Goal: Task Accomplishment & Management: Use online tool/utility

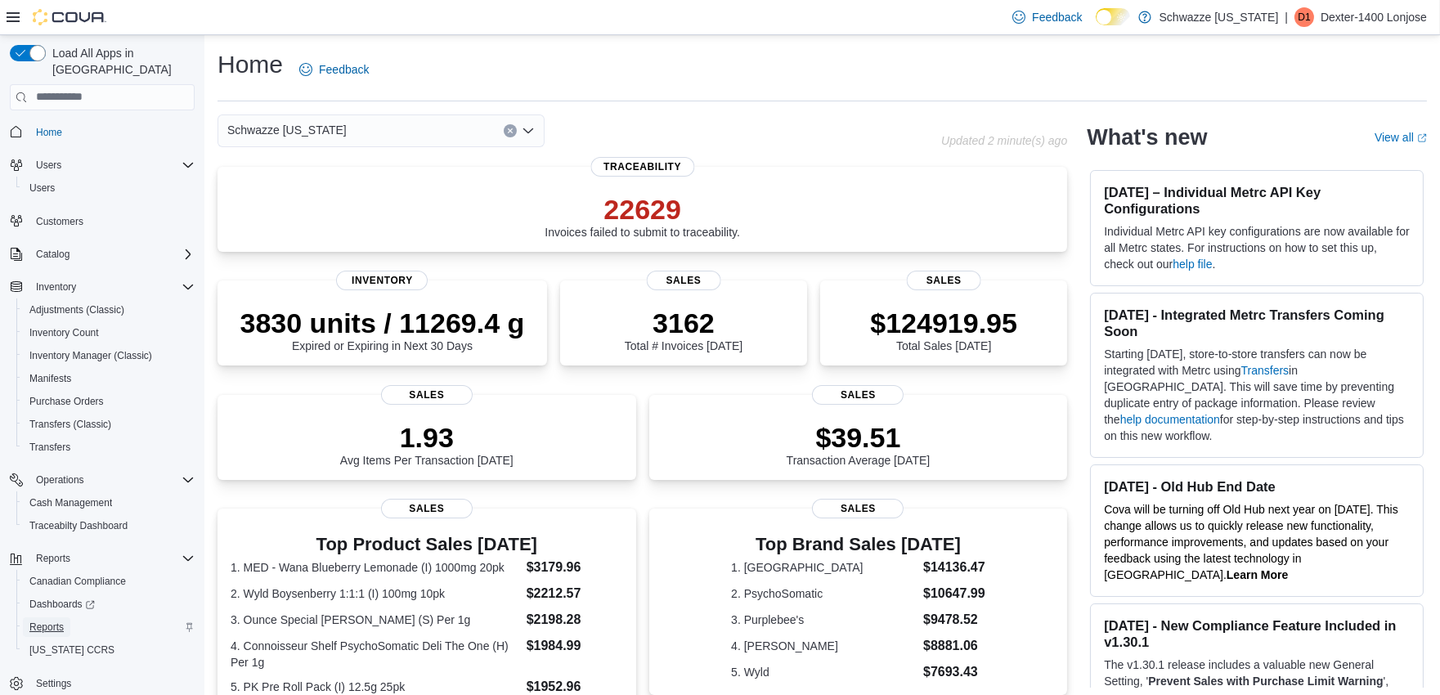
click at [56, 617] on span "Reports" at bounding box center [46, 627] width 34 height 20
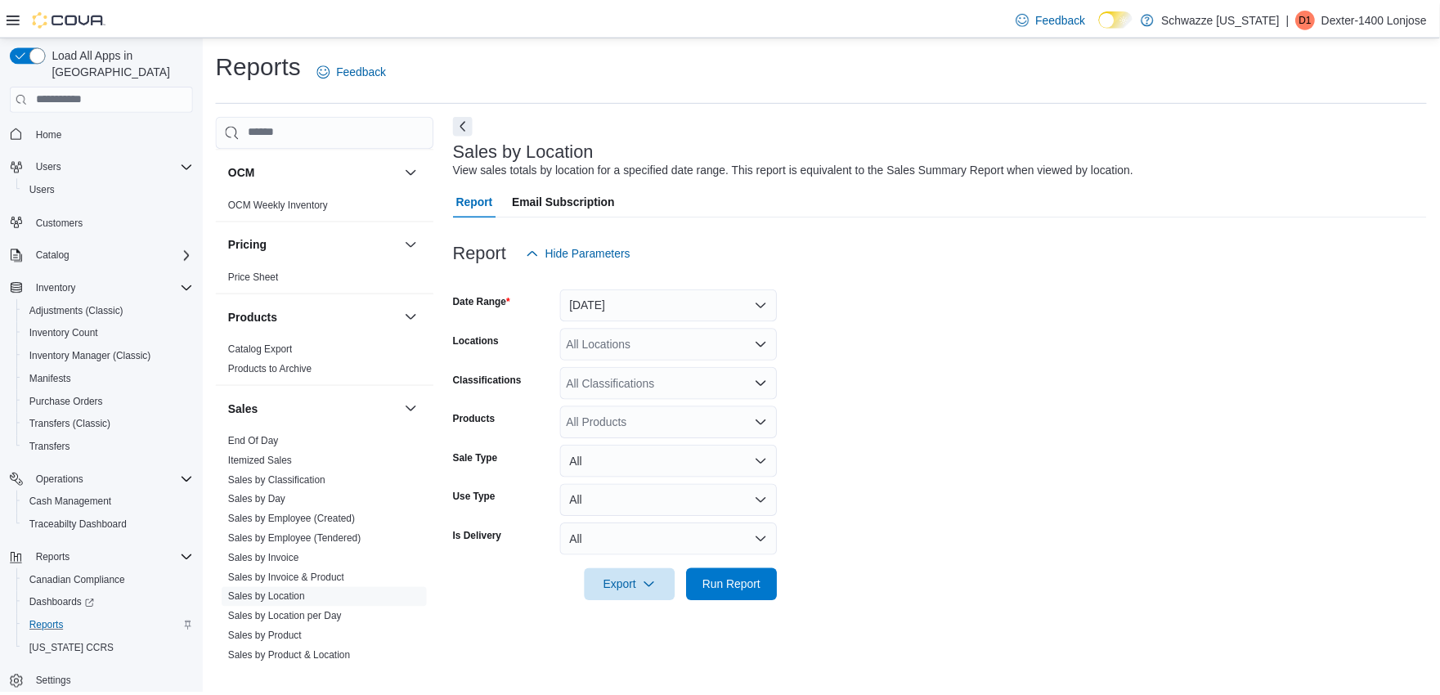
scroll to position [908, 0]
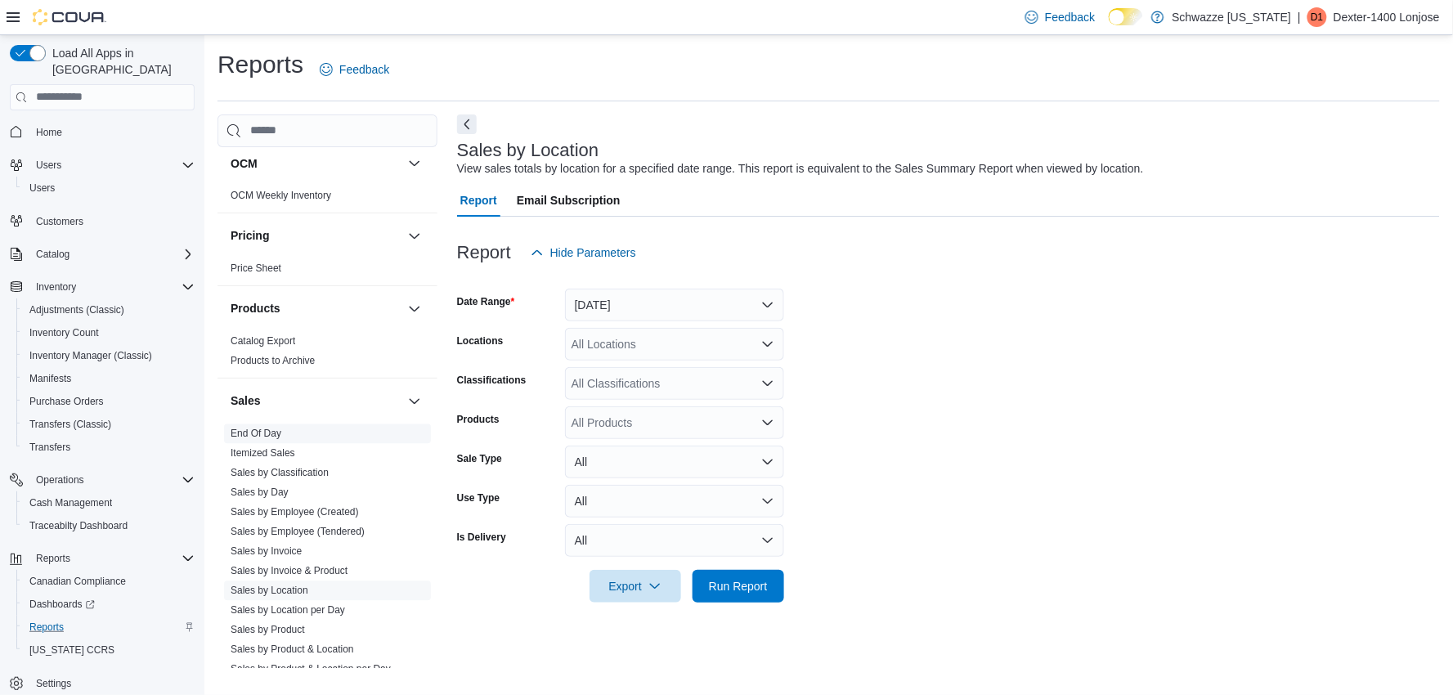
click at [259, 432] on link "End Of Day" at bounding box center [256, 433] width 51 height 11
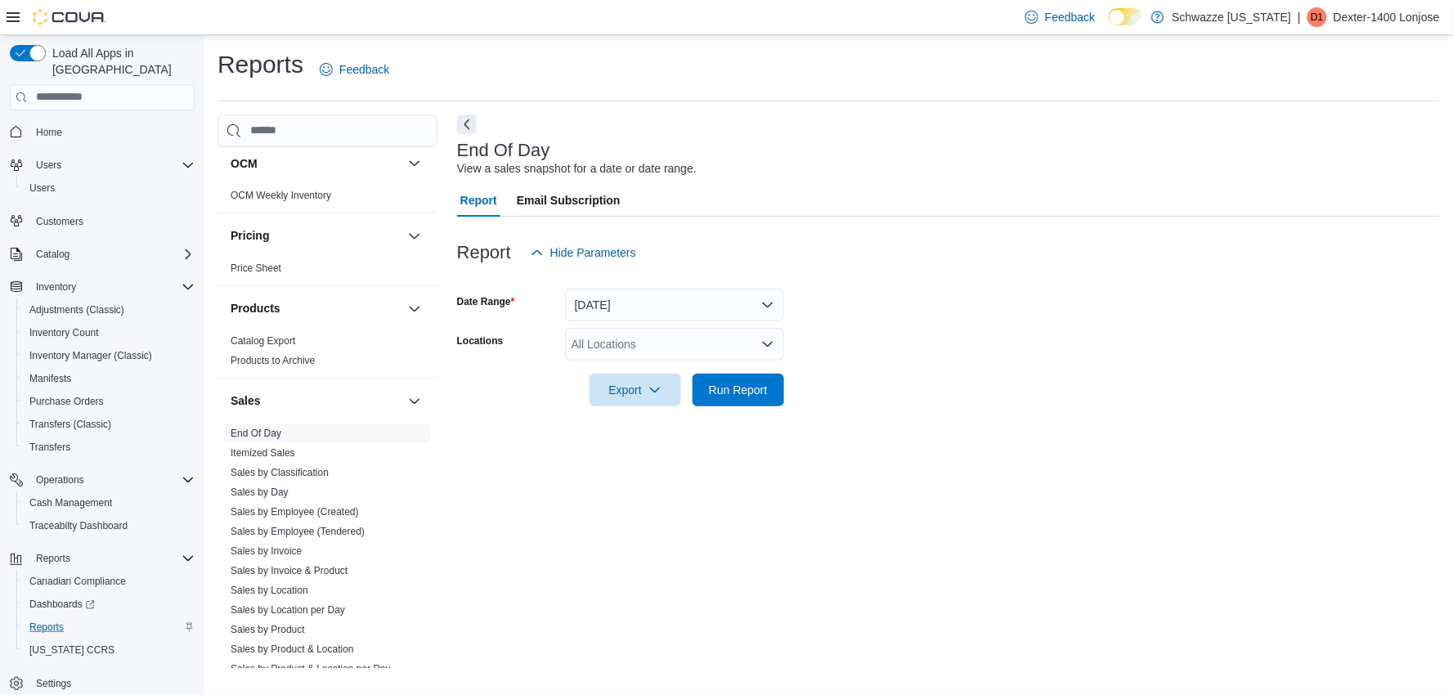
click at [616, 339] on div "All Locations" at bounding box center [674, 344] width 219 height 33
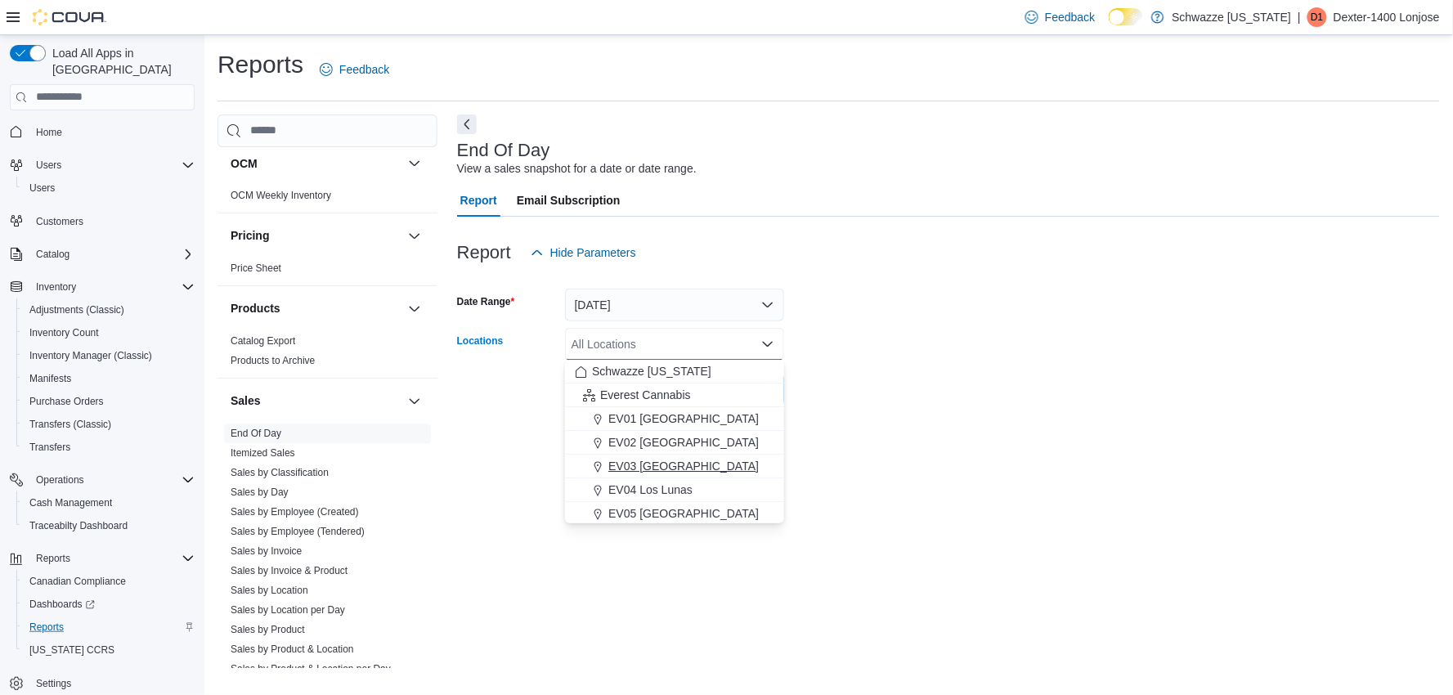
click at [634, 466] on span "EV03 [GEOGRAPHIC_DATA]" at bounding box center [683, 466] width 150 height 16
drag, startPoint x: 1038, startPoint y: 431, endPoint x: 931, endPoint y: 419, distance: 108.6
click at [1025, 429] on div "End Of Day View a sales snapshot for a date or date range. Report Email Subscri…" at bounding box center [948, 391] width 983 height 554
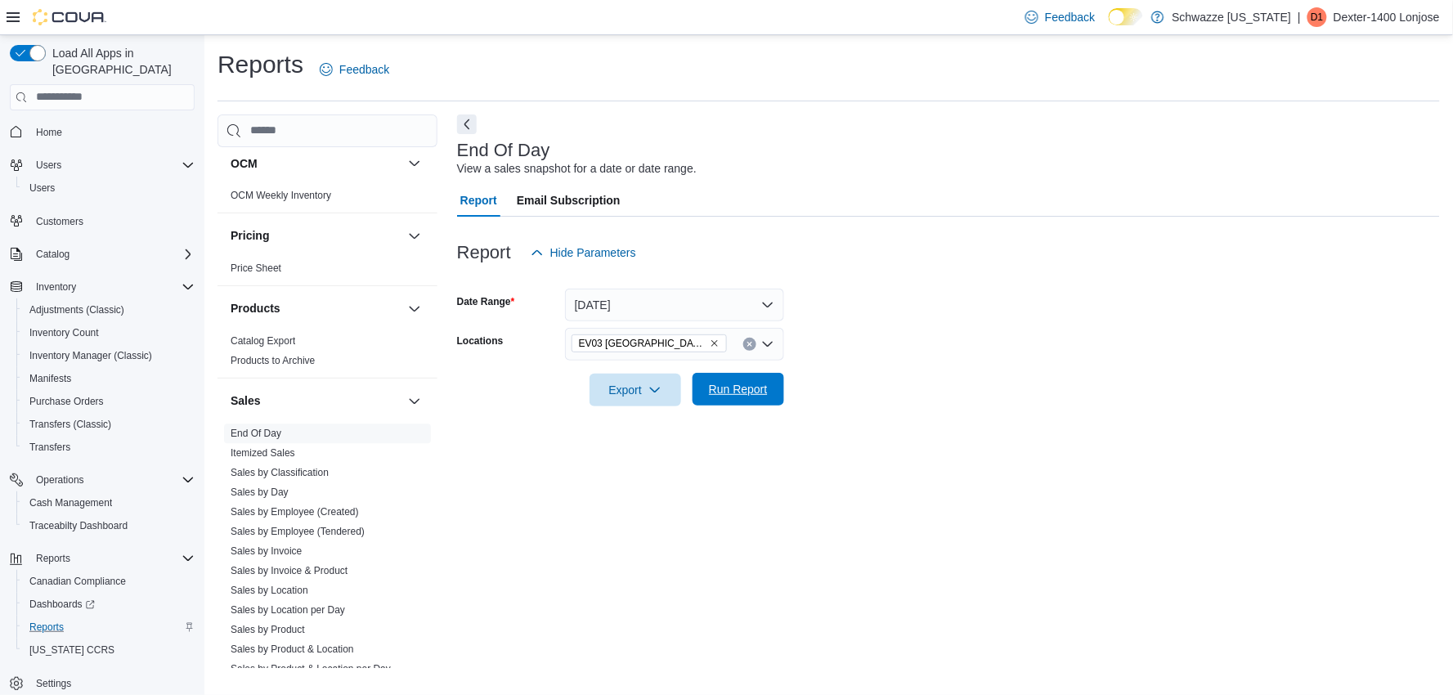
drag, startPoint x: 702, startPoint y: 382, endPoint x: 728, endPoint y: 396, distance: 29.6
click at [704, 386] on span "Run Report" at bounding box center [738, 389] width 72 height 33
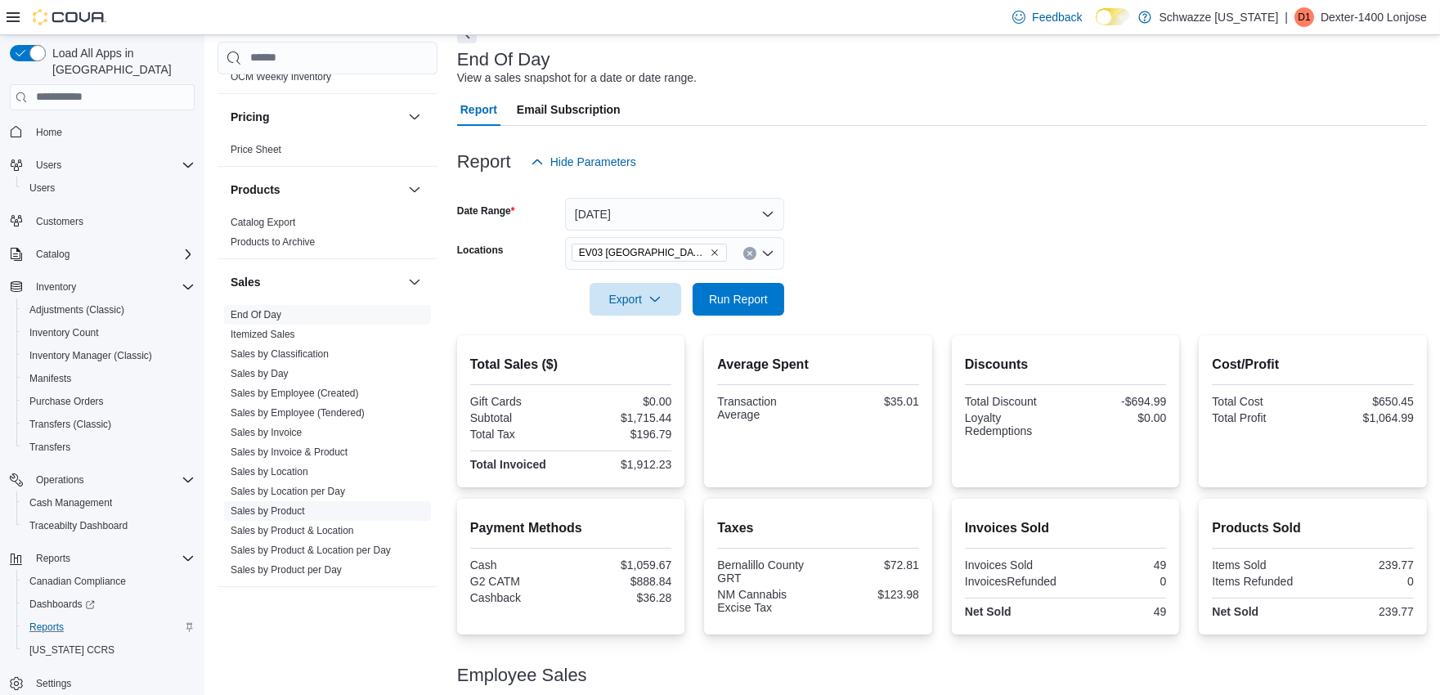
scroll to position [999, 0]
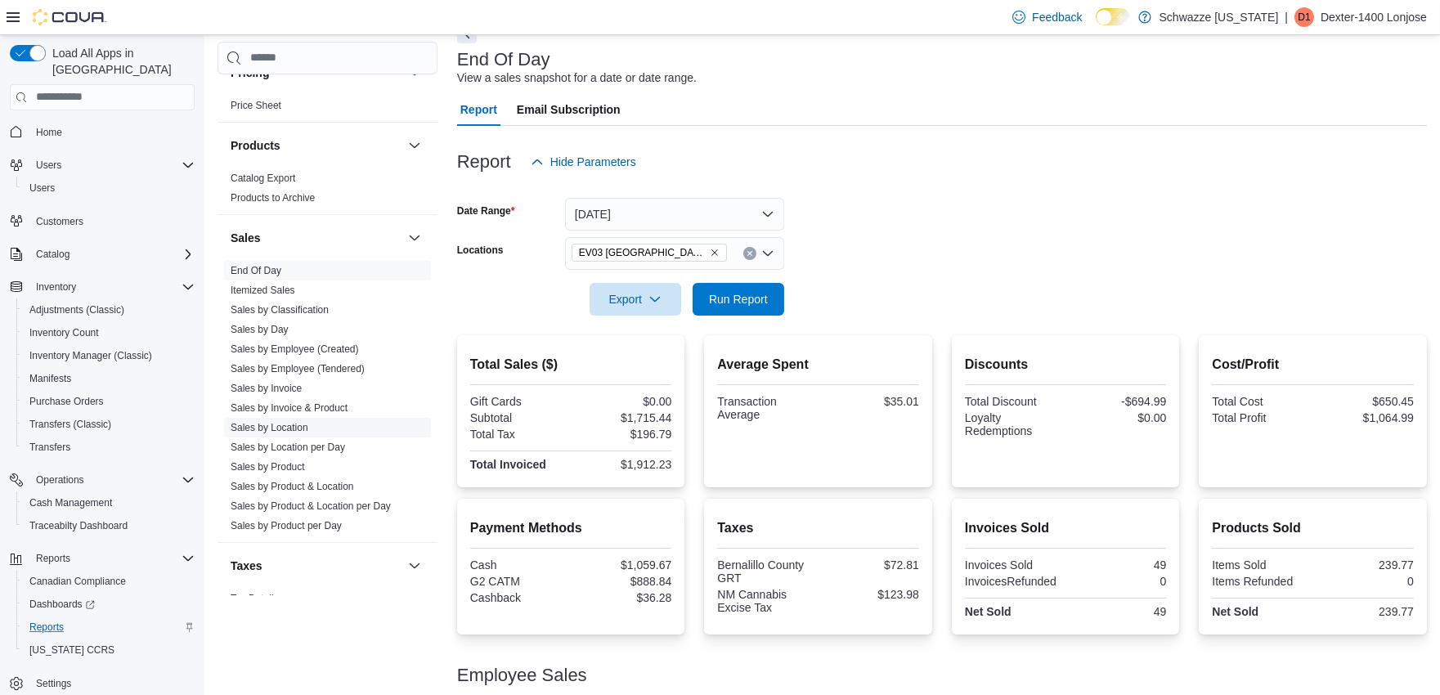
click at [285, 421] on link "Sales by Location" at bounding box center [270, 426] width 78 height 11
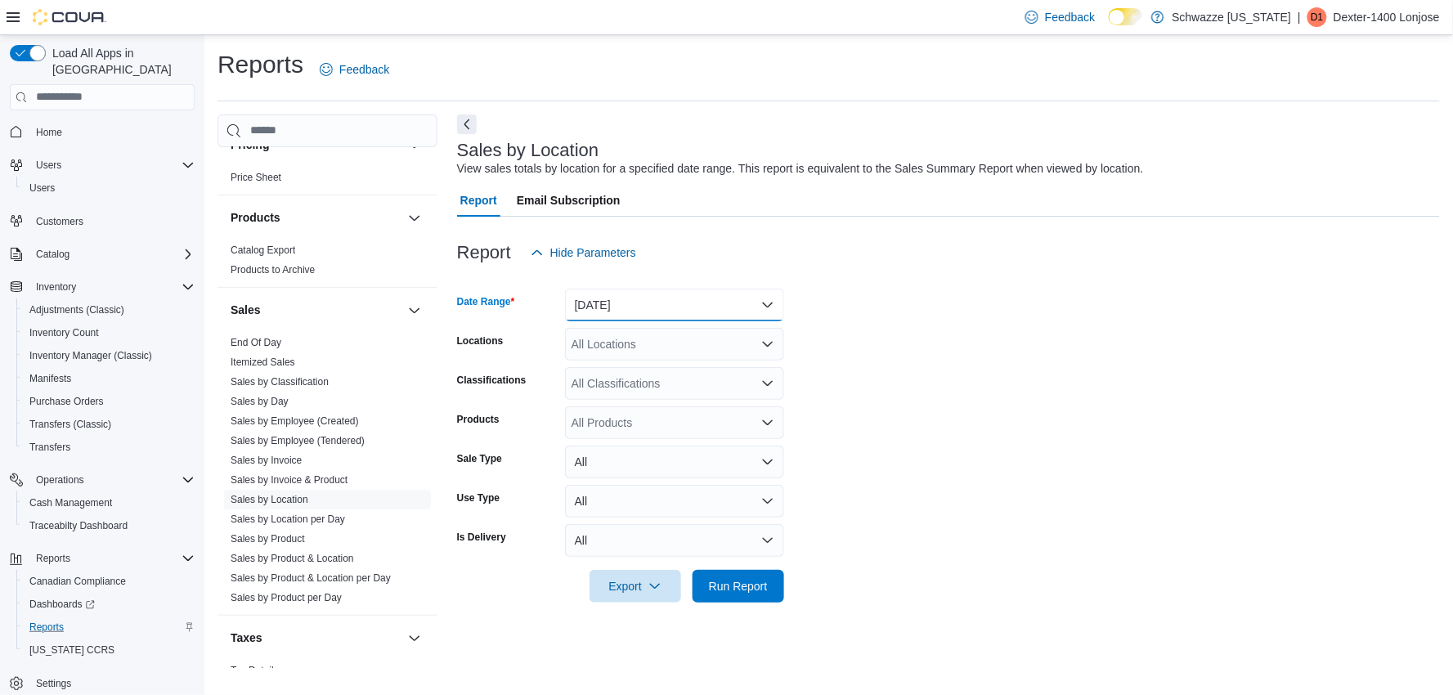
click at [608, 312] on button "[DATE]" at bounding box center [674, 305] width 219 height 33
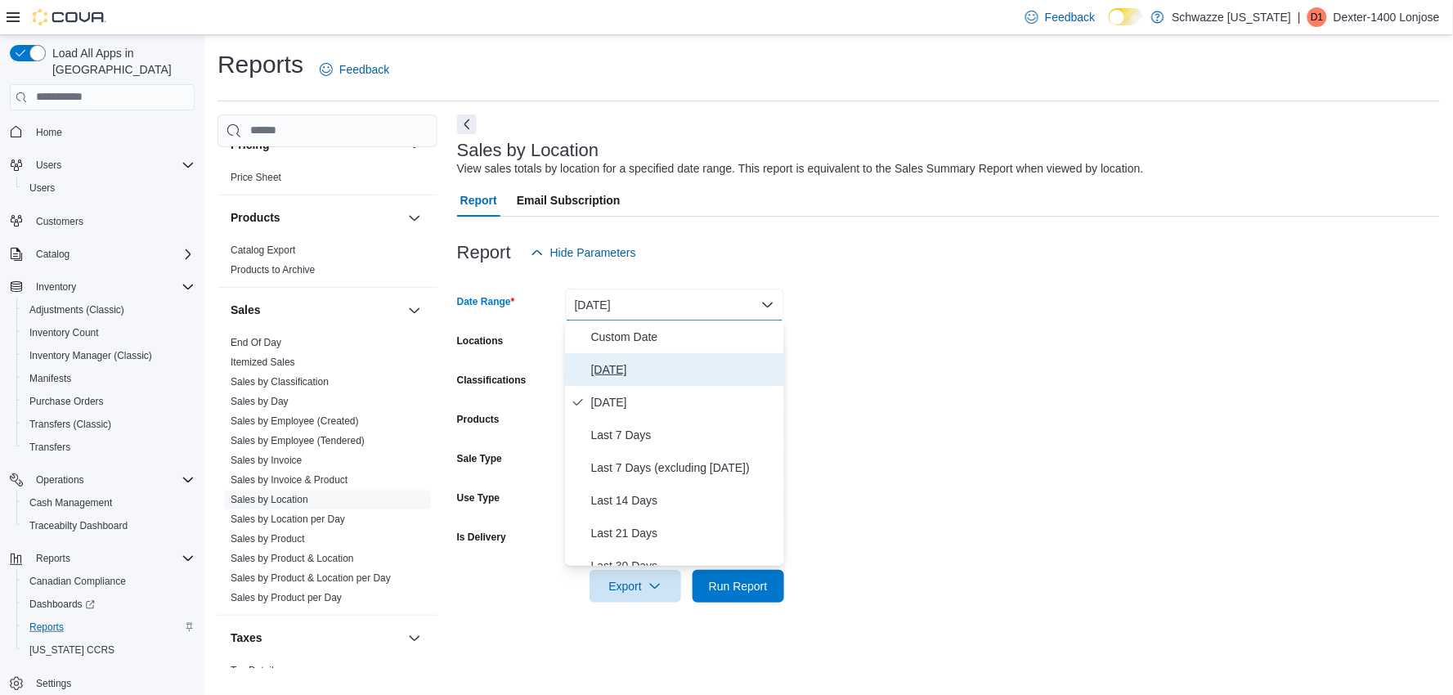
click at [611, 378] on span "[DATE]" at bounding box center [684, 370] width 186 height 20
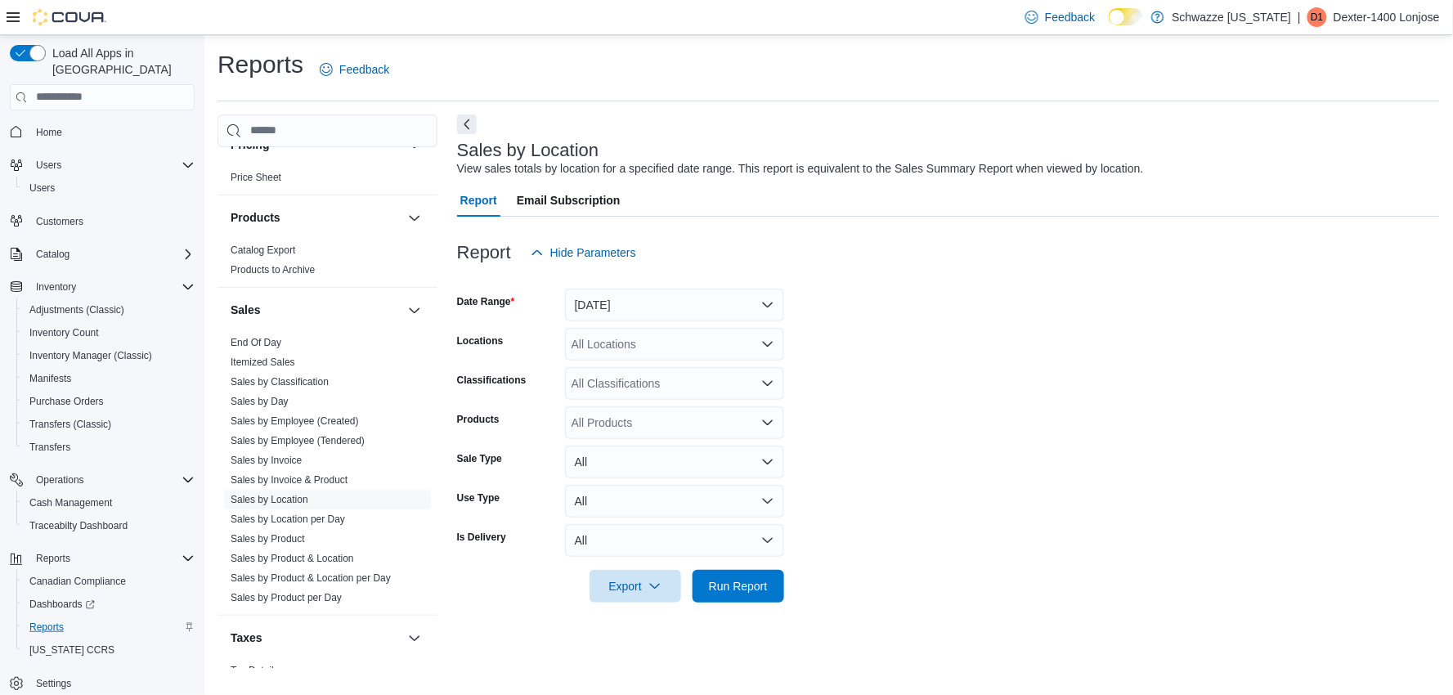
drag, startPoint x: 1016, startPoint y: 321, endPoint x: 927, endPoint y: 323, distance: 89.1
click at [1011, 321] on form "Date Range [DATE] Locations All Locations Classifications All Classifications P…" at bounding box center [948, 436] width 983 height 334
click at [682, 346] on div "All Locations" at bounding box center [674, 344] width 219 height 33
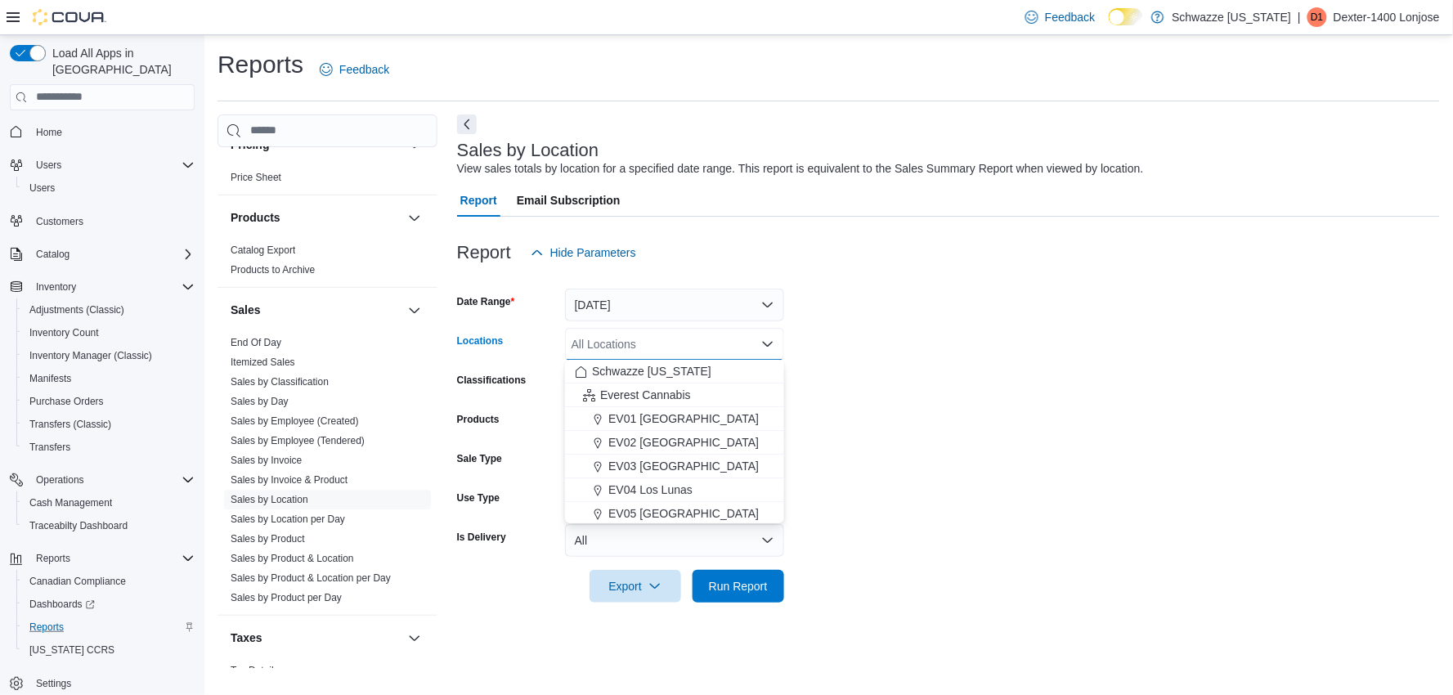
drag, startPoint x: 689, startPoint y: 469, endPoint x: 975, endPoint y: 429, distance: 289.0
click at [693, 469] on span "EV03 [GEOGRAPHIC_DATA]" at bounding box center [683, 466] width 150 height 16
click at [983, 428] on form "Date Range [DATE] Locations [GEOGRAPHIC_DATA] [GEOGRAPHIC_DATA] box. Selected. …" at bounding box center [948, 436] width 983 height 334
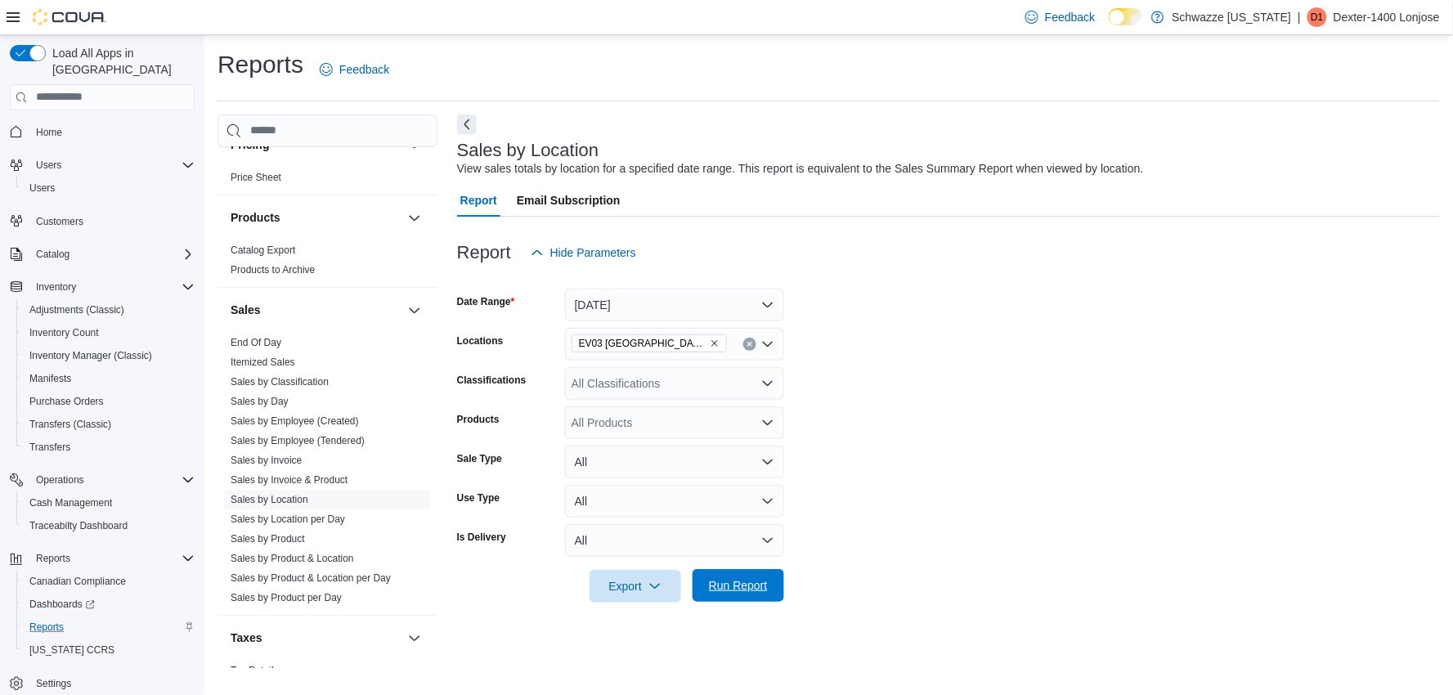
click at [766, 590] on span "Run Report" at bounding box center [738, 585] width 59 height 16
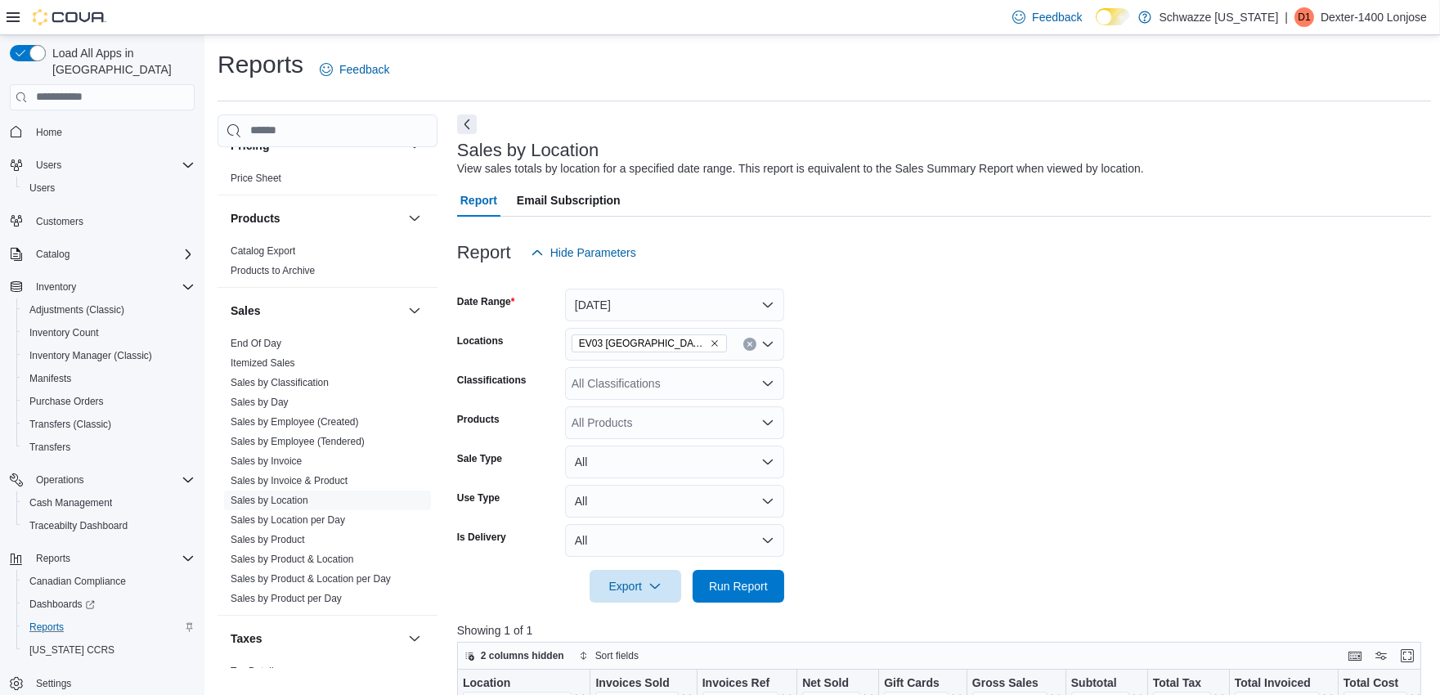
scroll to position [182, 0]
